Goal: Transaction & Acquisition: Purchase product/service

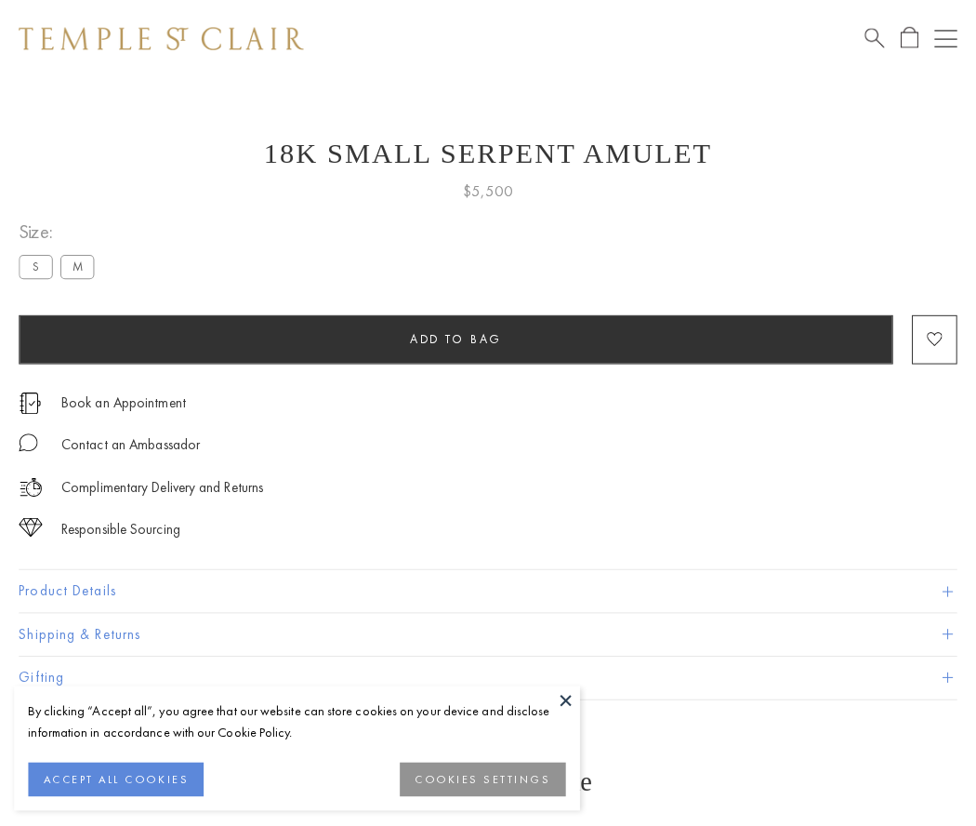
scroll to position [74, 0]
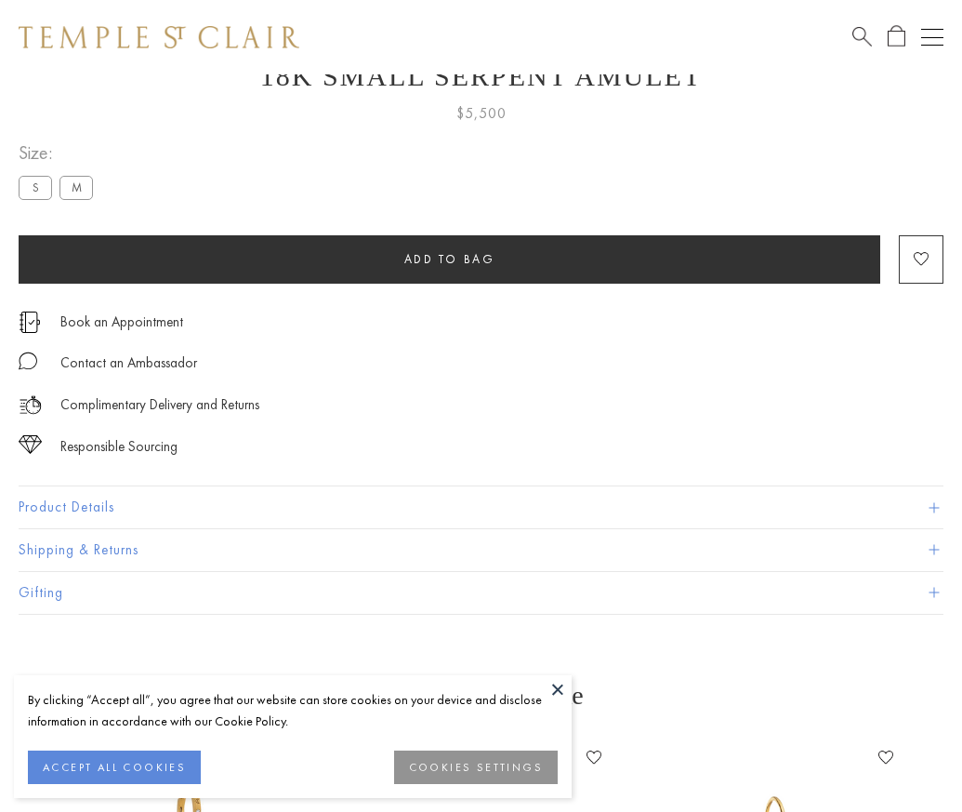
click at [449, 258] on span "Add to bag" at bounding box center [449, 259] width 91 height 16
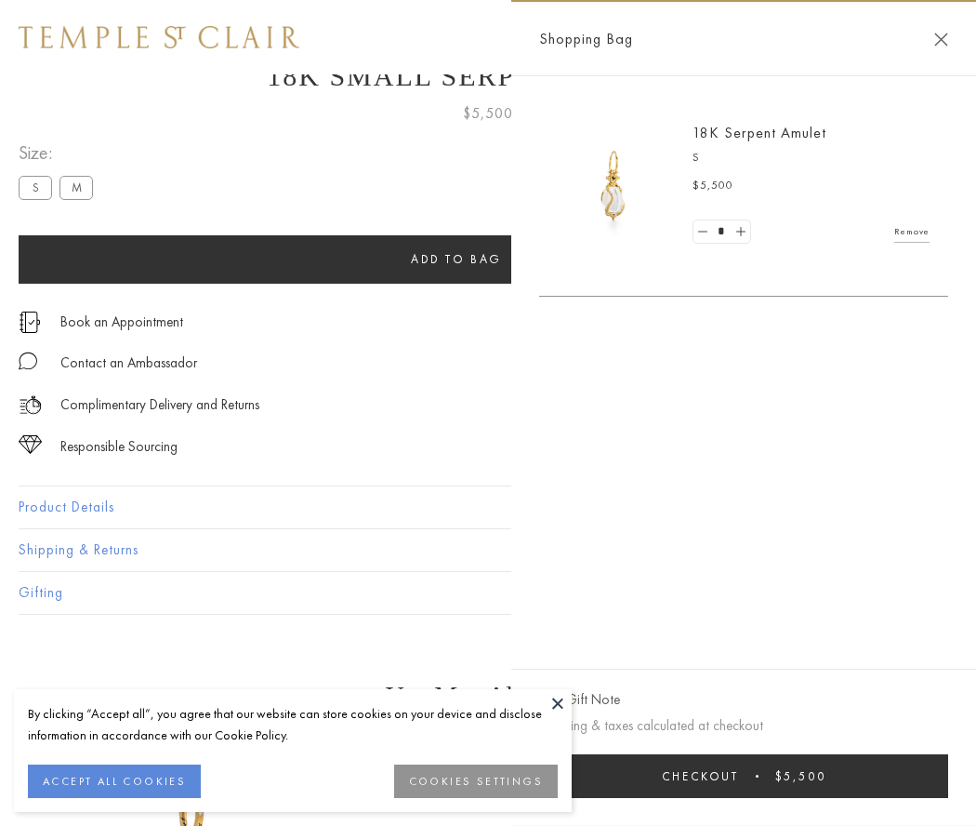
click at [748, 775] on button "Checkout $5,500" at bounding box center [743, 776] width 409 height 44
